Goal: Check status

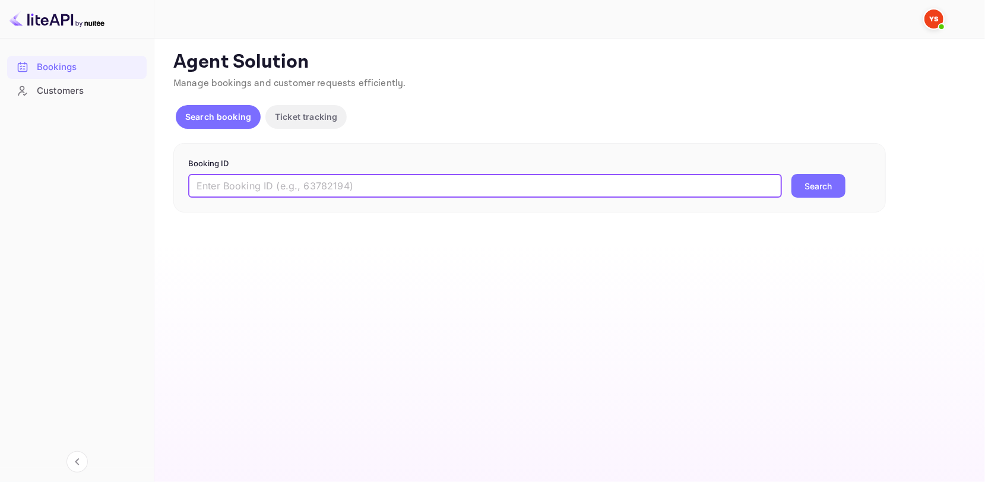
click at [333, 192] on input "text" at bounding box center [484, 186] width 593 height 24
paste input "9505419"
type input "9505419"
click at [834, 189] on button "Search" at bounding box center [818, 186] width 54 height 24
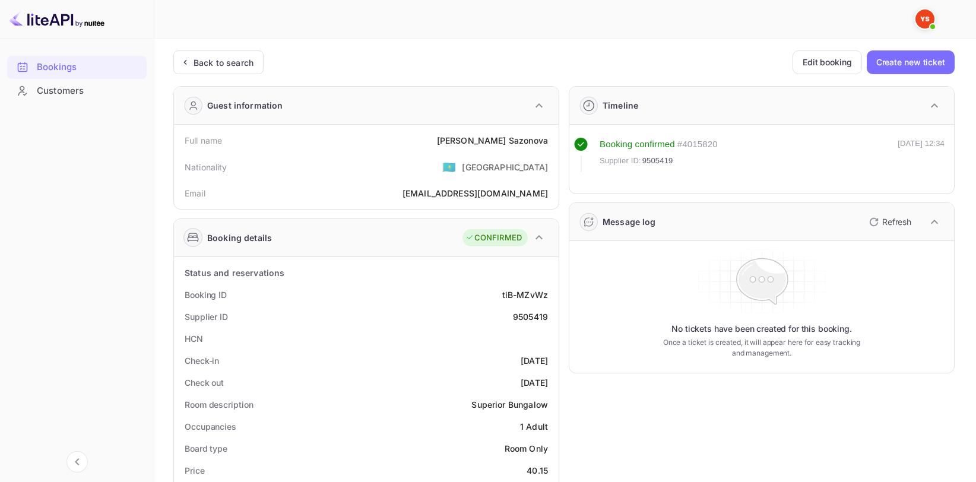
drag, startPoint x: 511, startPoint y: 147, endPoint x: 507, endPoint y: 138, distance: 10.4
click at [510, 146] on div "Full name [PERSON_NAME]" at bounding box center [366, 140] width 375 height 22
click at [507, 138] on div "[PERSON_NAME]" at bounding box center [492, 140] width 111 height 12
click at [506, 138] on div "[PERSON_NAME]" at bounding box center [492, 140] width 111 height 12
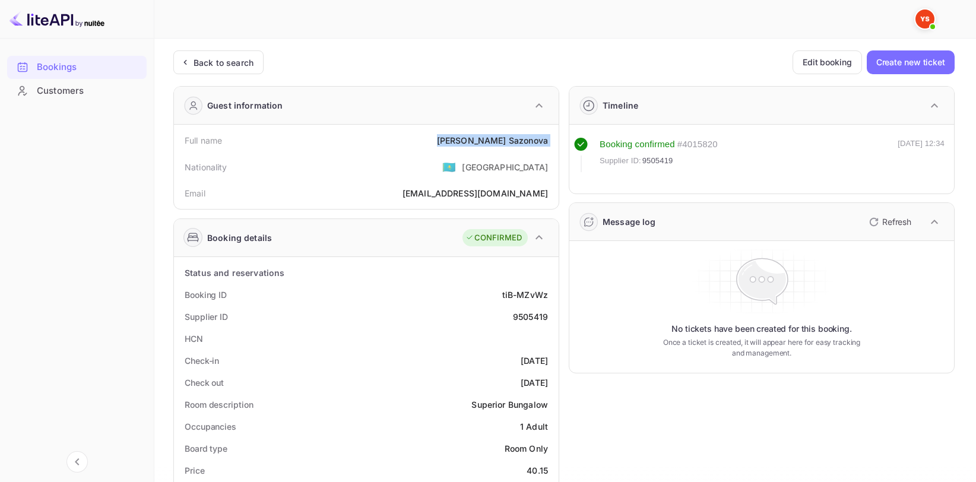
copy div "[PERSON_NAME]"
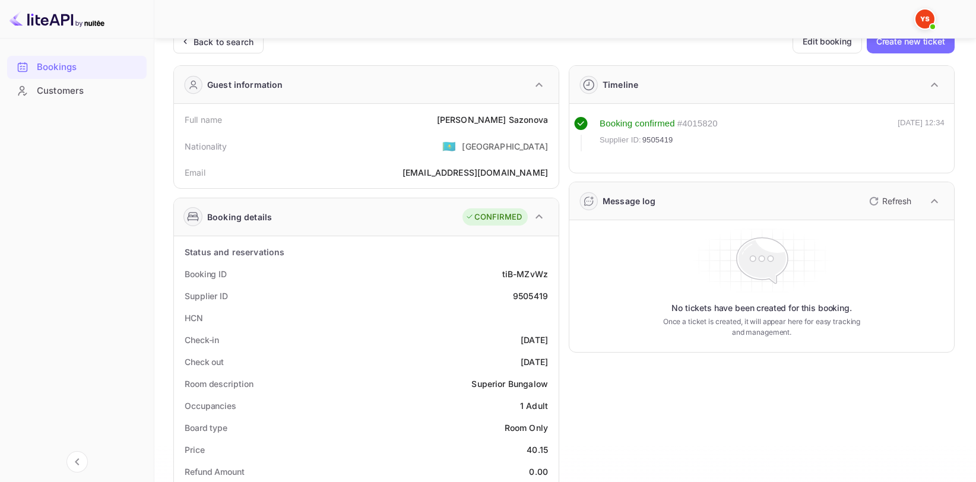
scroll to position [59, 0]
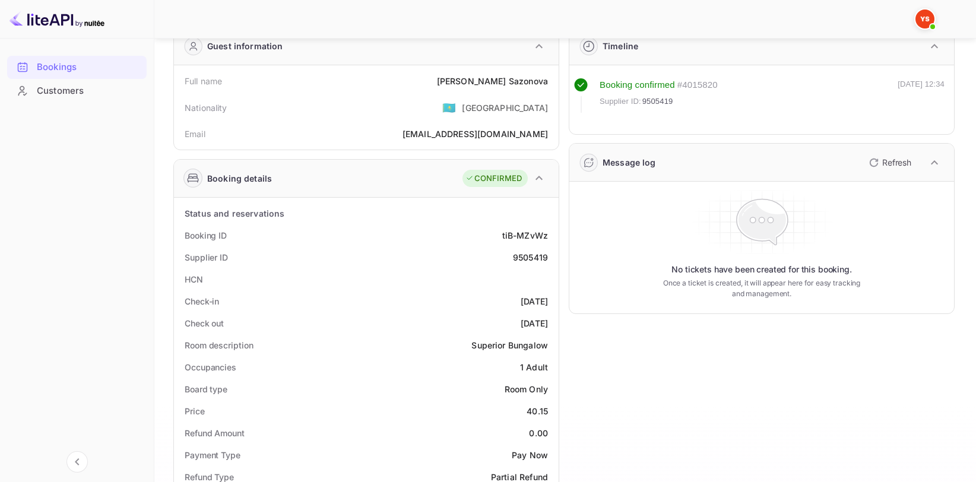
click at [532, 258] on div "9505419" at bounding box center [530, 257] width 35 height 12
copy div "9505419"
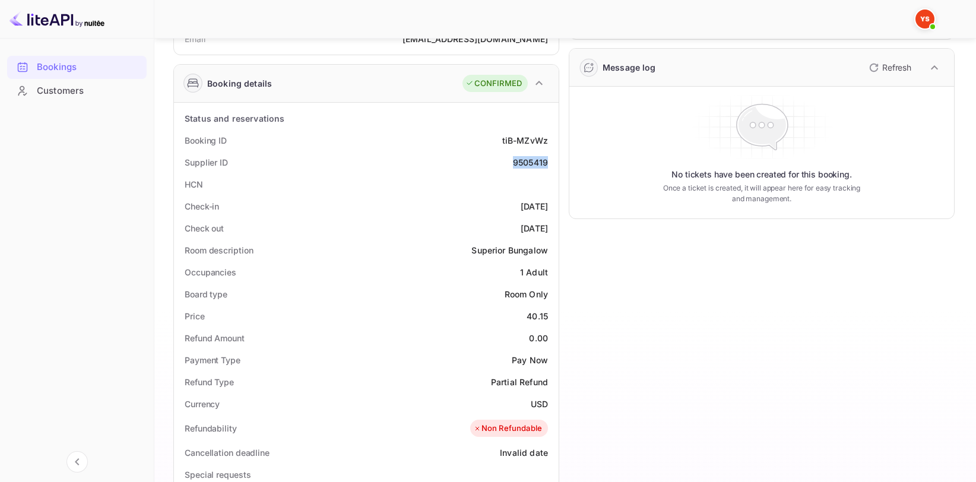
scroll to position [178, 0]
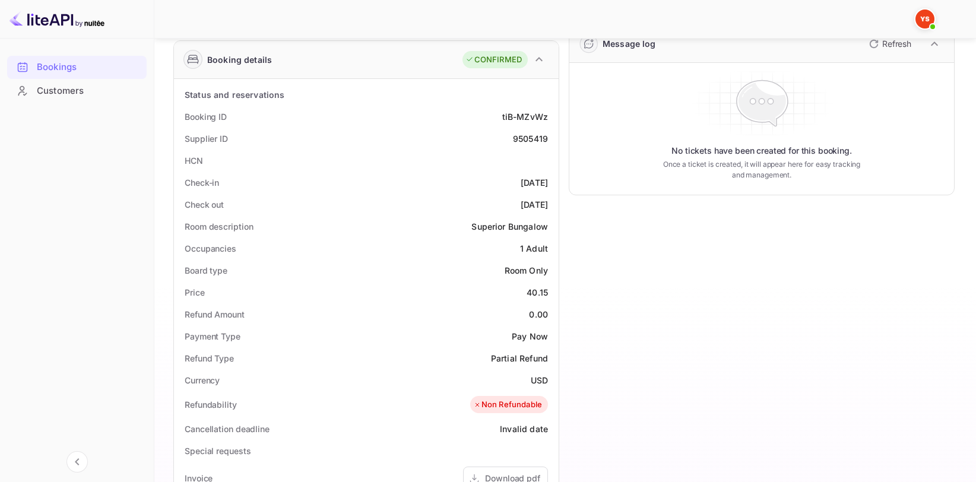
click at [534, 286] on div "40.15" at bounding box center [536, 292] width 21 height 12
copy div "40.15"
click at [542, 379] on div "USD" at bounding box center [539, 380] width 17 height 12
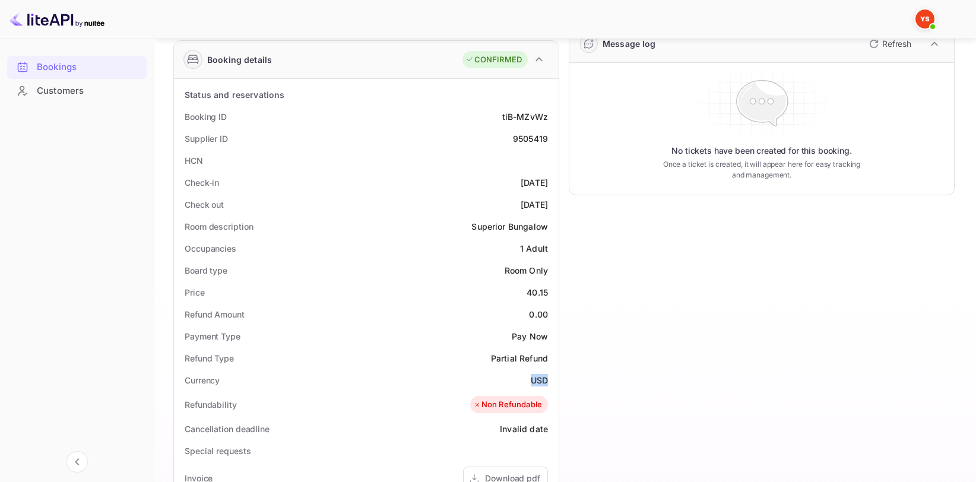
copy div "USD"
